Goal: Information Seeking & Learning: Learn about a topic

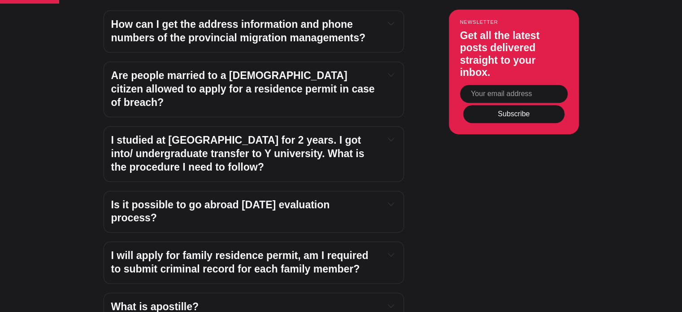
scroll to position [807, 0]
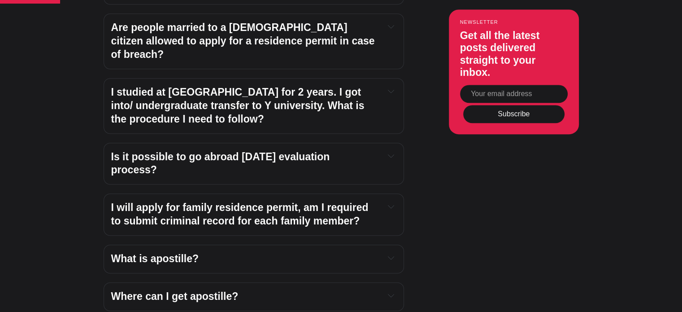
click at [393, 154] on icon at bounding box center [391, 155] width 6 height 3
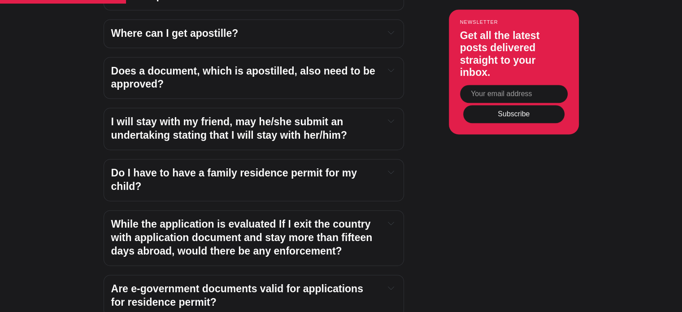
scroll to position [1210, 0]
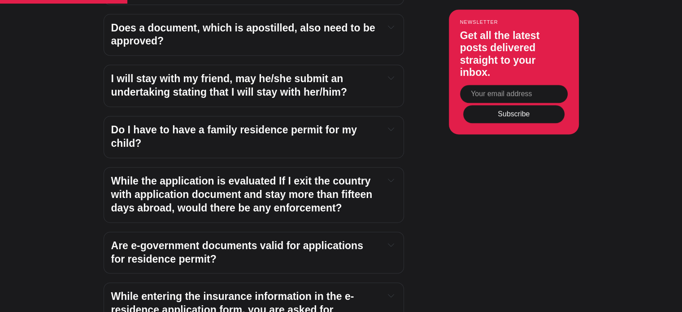
click at [186, 174] on h4 "While the application is evaluated If I exit the country with application docum…" at bounding box center [244, 194] width 266 height 40
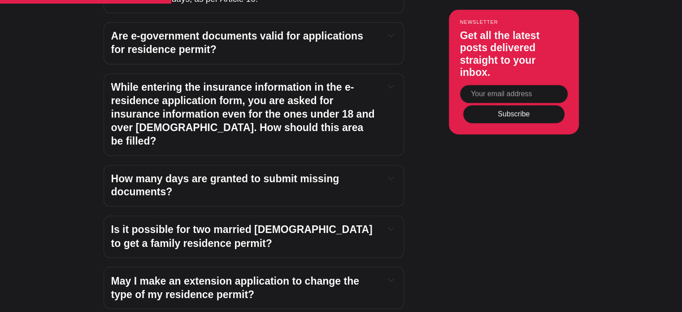
scroll to position [1479, 0]
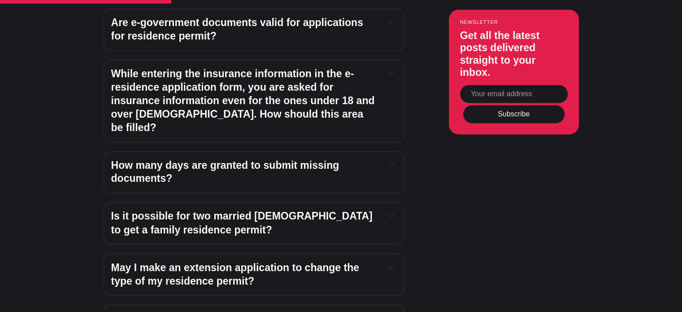
click at [115, 151] on div "How many days are granted to submit missing documents? The migration management…" at bounding box center [254, 172] width 300 height 42
click at [113, 159] on h4 "How many days are granted to submit missing documents?" at bounding box center [244, 172] width 266 height 27
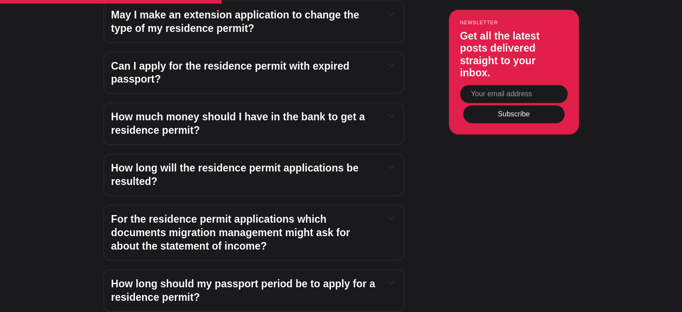
scroll to position [1793, 0]
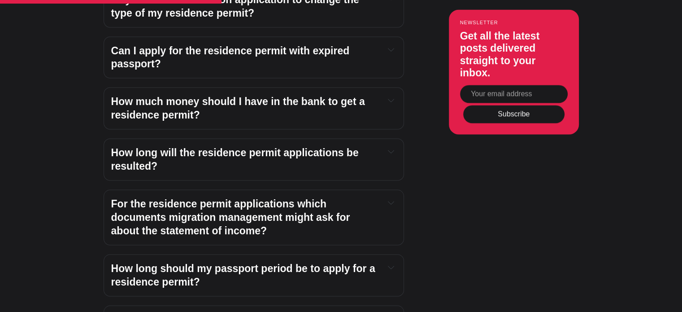
click at [156, 95] on h4 "How much money should I have in the bank to get a residence permit?" at bounding box center [244, 108] width 266 height 27
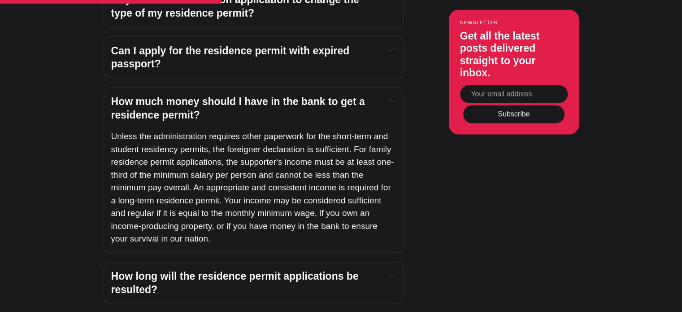
click at [156, 95] on h4 "How much money should I have in the bank to get a residence permit?" at bounding box center [244, 108] width 266 height 27
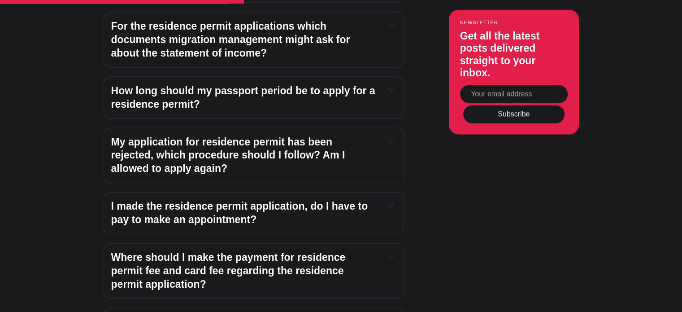
scroll to position [2017, 0]
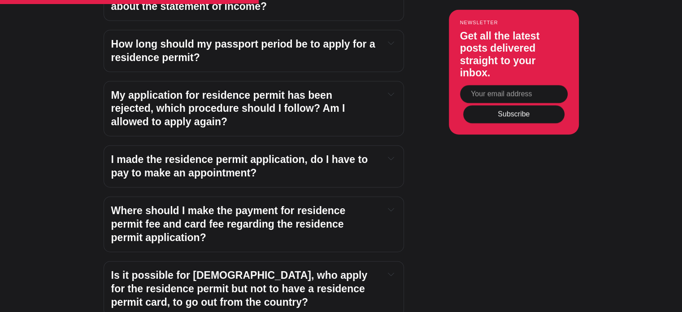
click at [161, 153] on h4 "I made the residence permit application, do I have to pay to make an appointmen…" at bounding box center [244, 166] width 266 height 27
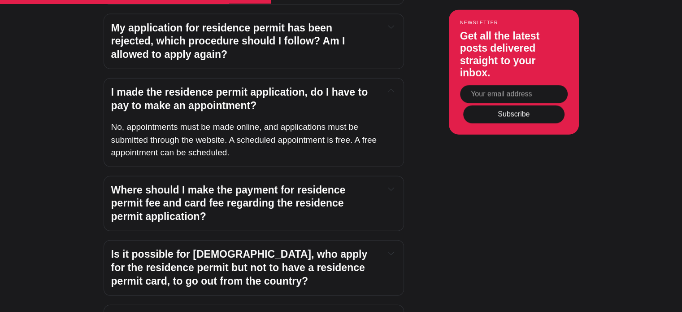
scroll to position [2107, 0]
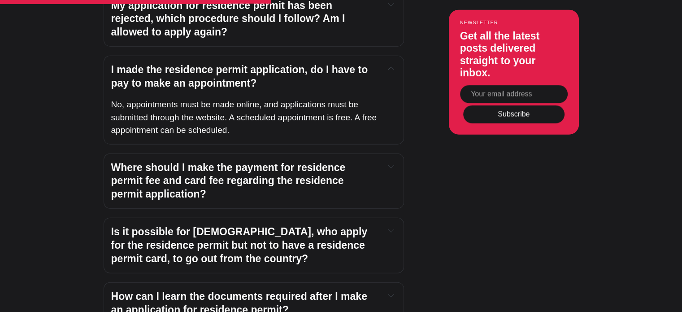
click at [172, 161] on h4 "Where should I make the payment for residence permit fee and card fee regarding…" at bounding box center [244, 181] width 266 height 40
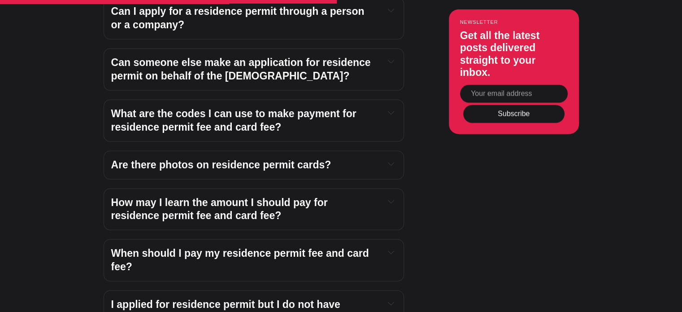
scroll to position [2645, 0]
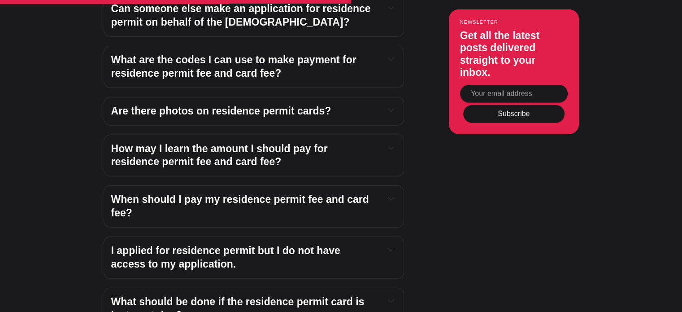
click at [100, 134] on div "Editor’s Choice About Türkiye: An Introduction In Turkey, How to Obtain a Turki…" at bounding box center [340, 133] width 543 height 4320
click at [134, 142] on h4 "How may I learn the amount I should pay for residence permit fee and card fee?" at bounding box center [244, 155] width 266 height 27
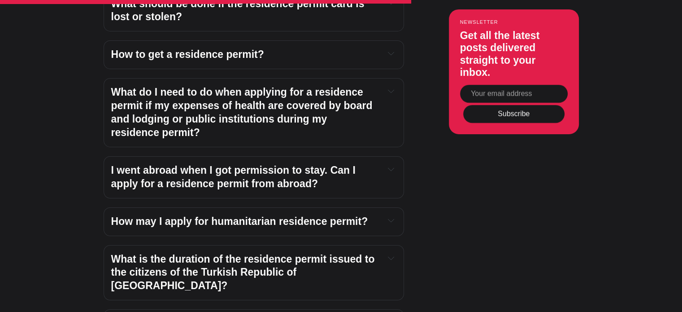
scroll to position [3093, 0]
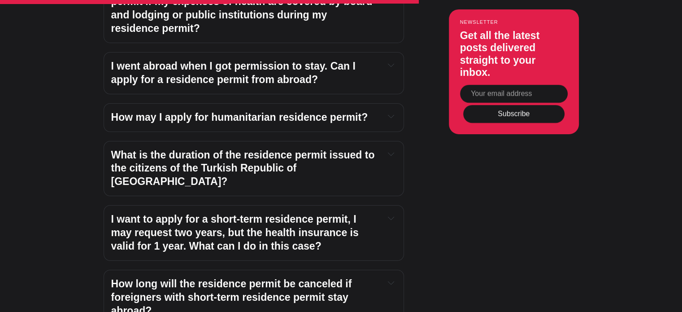
click at [158, 212] on h4 "I want to apply for a short-term residence permit, I may request two years, but…" at bounding box center [244, 232] width 266 height 40
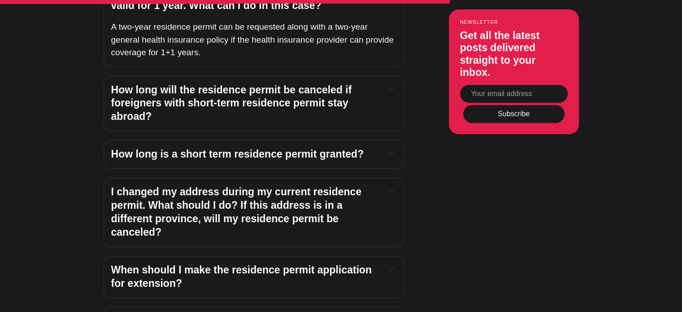
scroll to position [3362, 0]
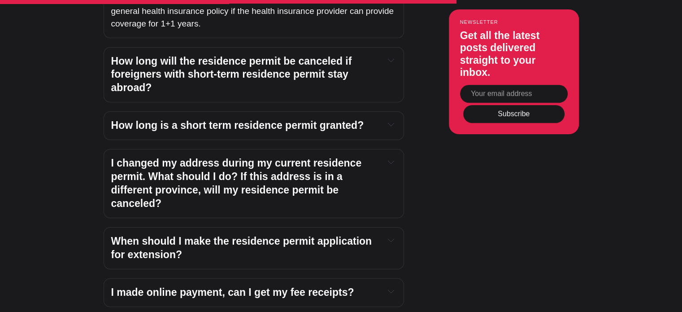
click at [129, 286] on h4 "I made online payment, can I get my fee receipts?" at bounding box center [244, 292] width 266 height 13
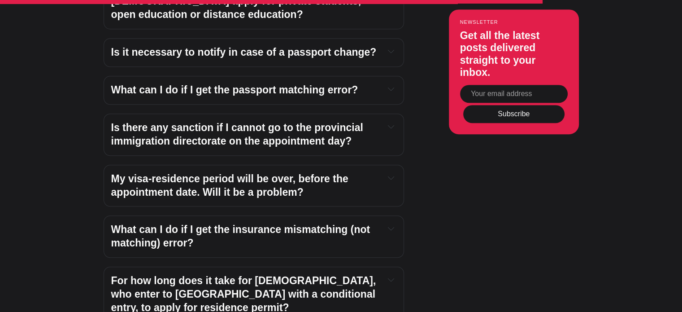
scroll to position [3945, 0]
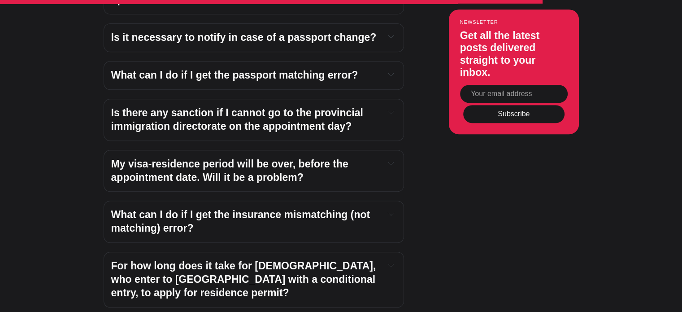
click at [199, 99] on div "Is there any sanction if I cannot go to the provincial immigration directorate …" at bounding box center [254, 120] width 300 height 42
click at [194, 106] on h4 "Is there any sanction if I cannot go to the provincial immigration directorate …" at bounding box center [244, 119] width 266 height 27
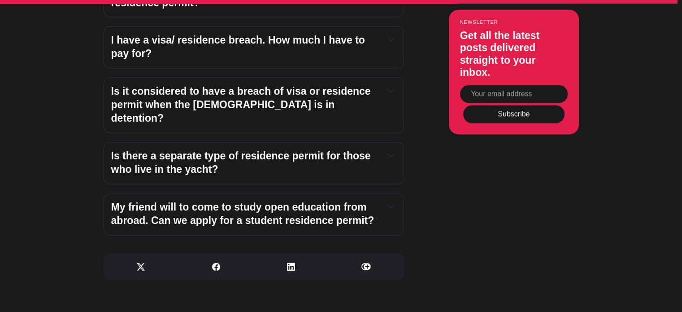
scroll to position [4841, 0]
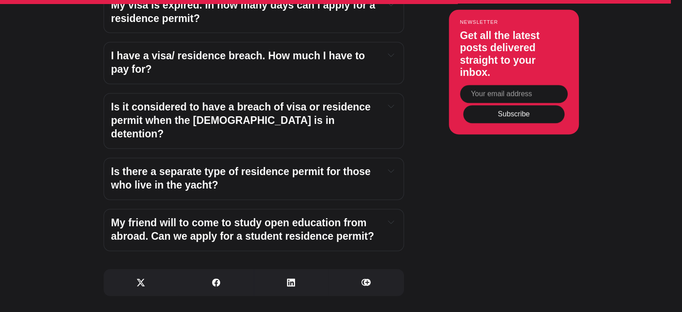
click at [134, 216] on h4 "My friend will to come to study open education from abroad. Can we apply for a …" at bounding box center [244, 229] width 266 height 27
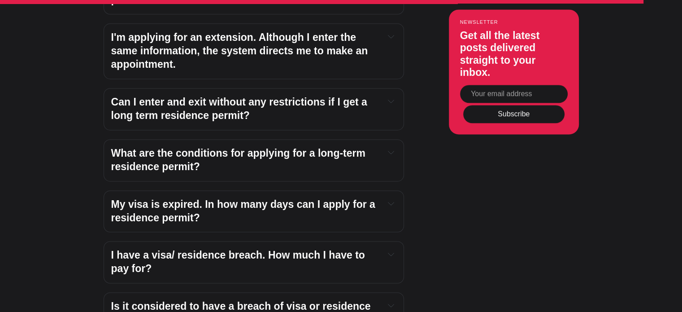
scroll to position [4707, 0]
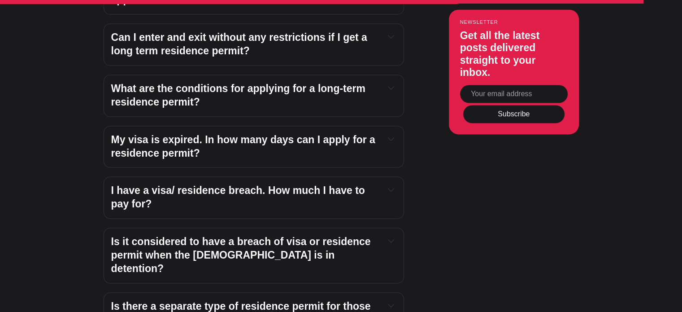
click at [141, 184] on h4 "I have a visa/ residence breach. How much I have to pay for?" at bounding box center [244, 197] width 266 height 27
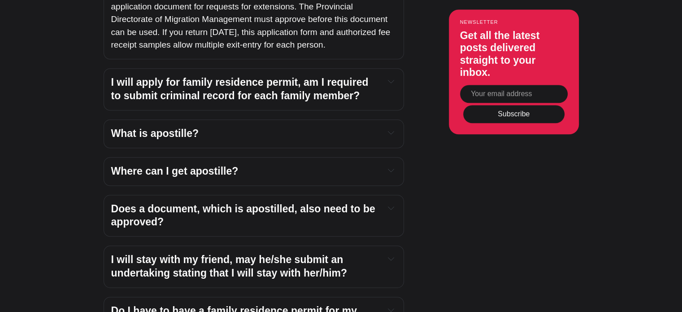
scroll to position [0, 0]
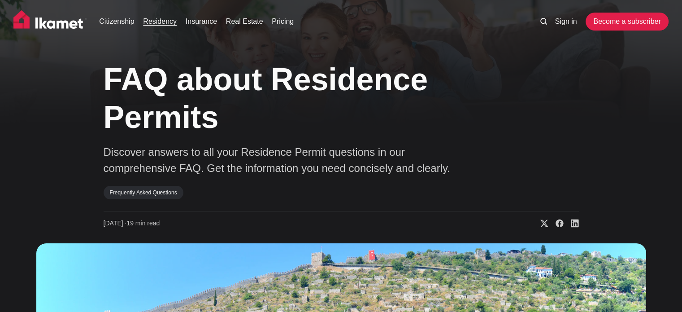
click at [153, 23] on link "Residency" at bounding box center [160, 21] width 34 height 11
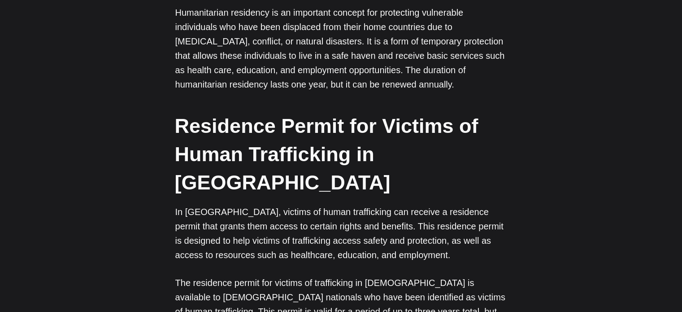
scroll to position [2634, 0]
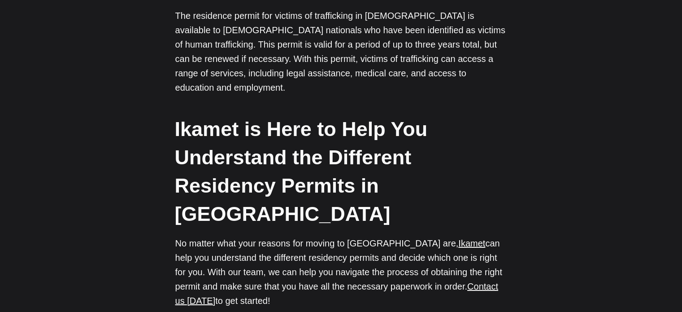
scroll to position [2992, 0]
